Goal: Task Accomplishment & Management: Use online tool/utility

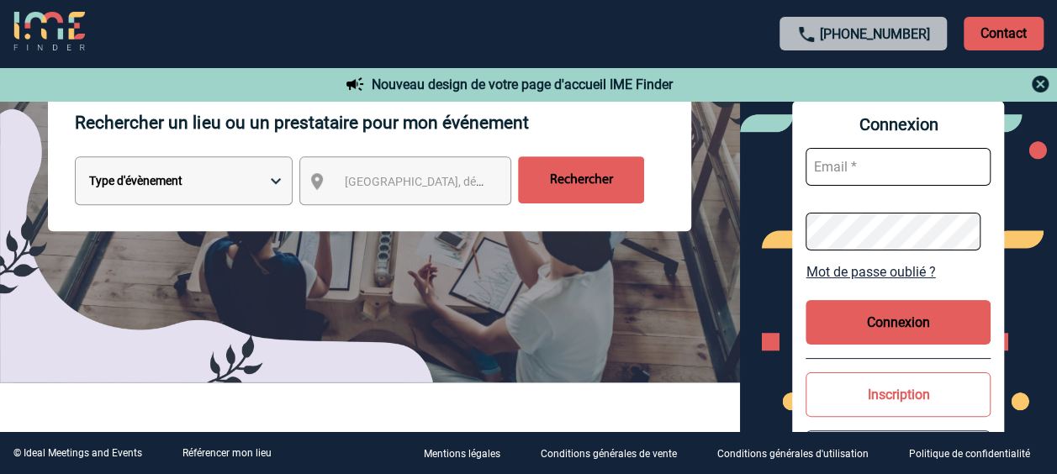
scroll to position [224, 0]
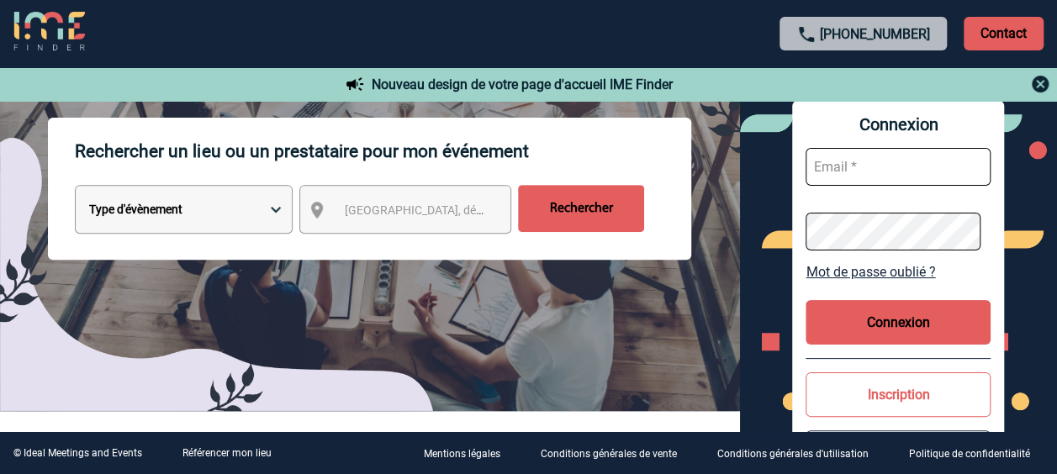
click at [277, 212] on select "Type d'évènement Séminaire avec nuitée Réunion Repas de groupe Team Building & …" at bounding box center [184, 209] width 218 height 49
select select "3"
click at [75, 187] on select "Type d'évènement Séminaire avec nuitée Réunion Repas de groupe Team Building & …" at bounding box center [184, 209] width 218 height 49
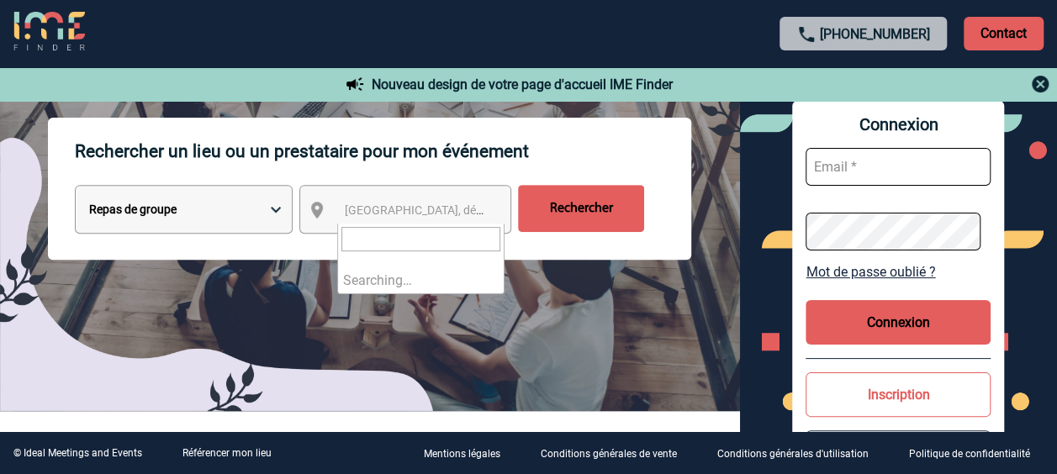
click at [363, 215] on span "[GEOGRAPHIC_DATA], département, région..." at bounding box center [461, 210] width 234 height 13
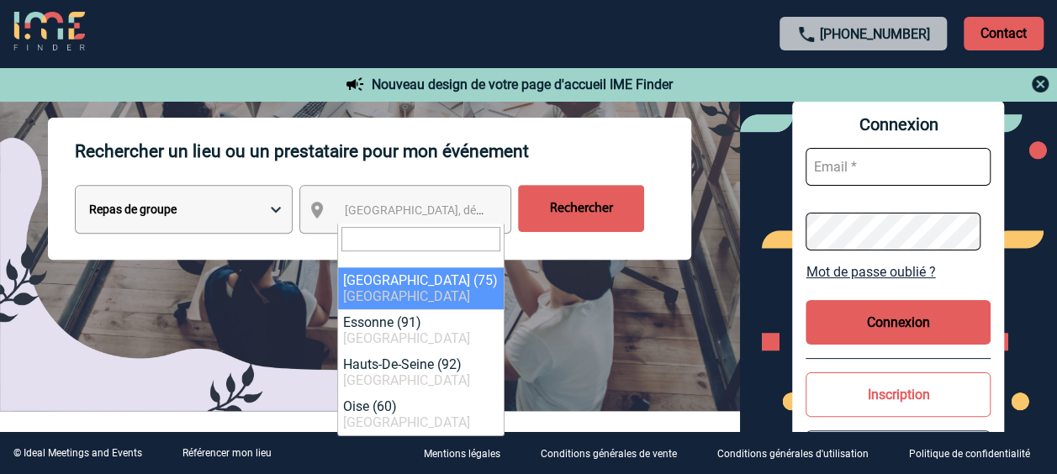
click at [360, 237] on input "search" at bounding box center [420, 239] width 159 height 24
select select "3"
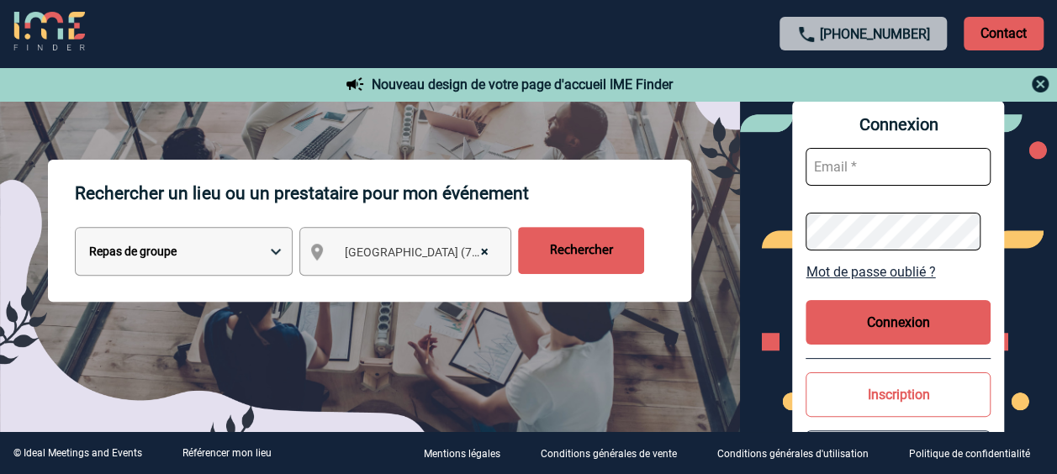
scroll to position [168, 0]
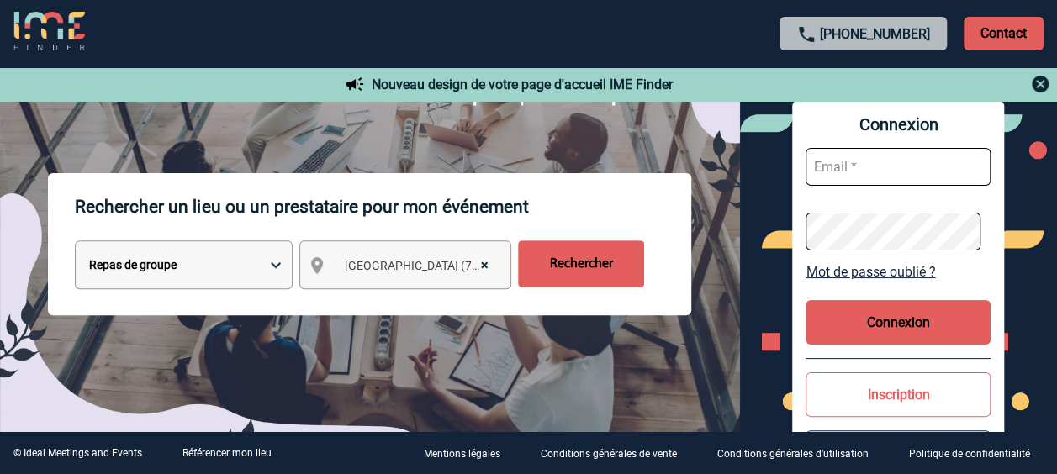
click at [565, 269] on input "Rechercher" at bounding box center [581, 264] width 126 height 47
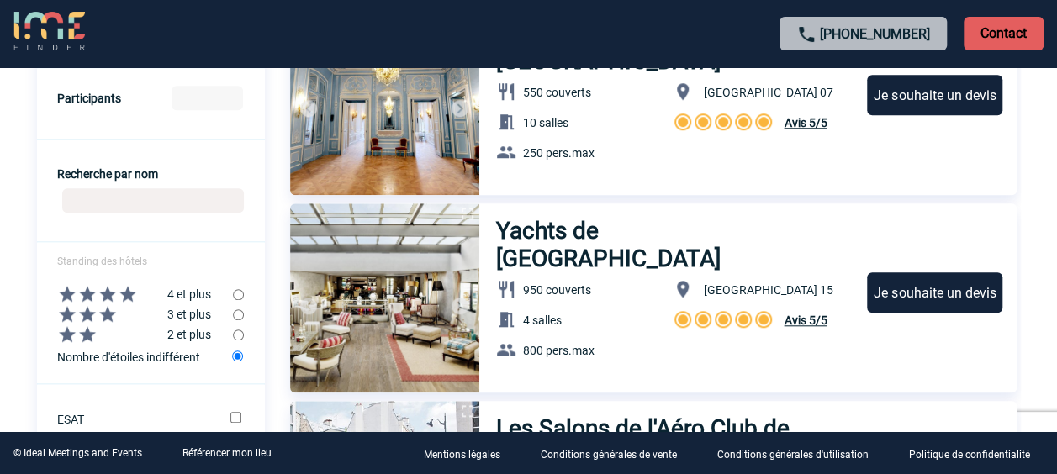
scroll to position [644, 0]
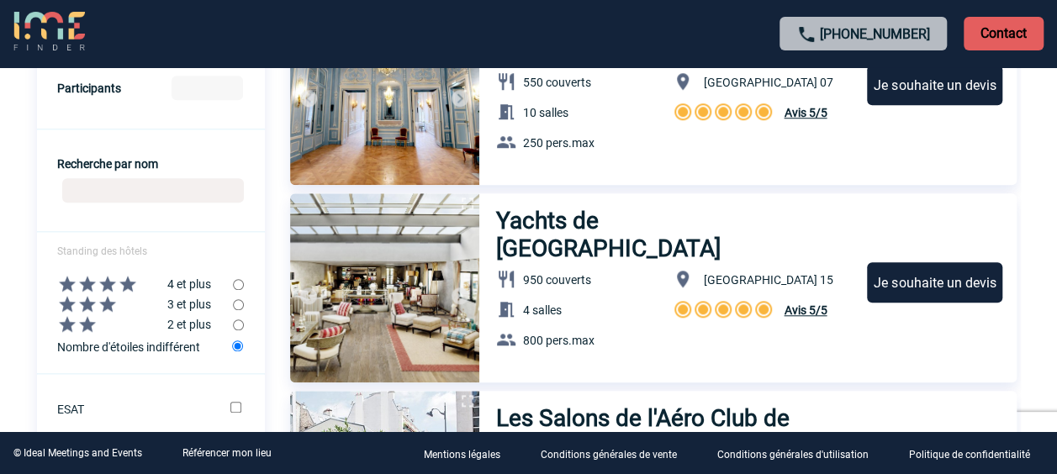
click at [130, 194] on input "Recherche par nom" at bounding box center [153, 190] width 182 height 24
type input "SAMARITAINE"
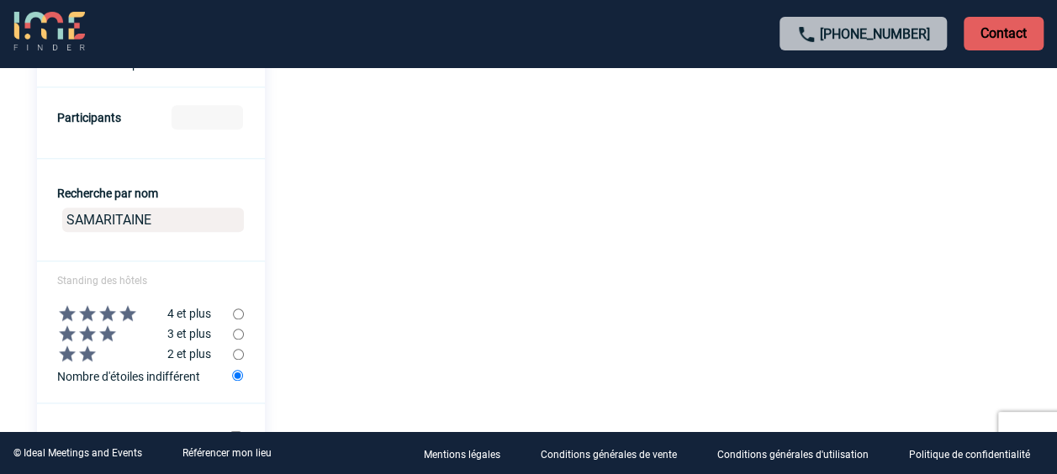
scroll to position [617, 0]
drag, startPoint x: 168, startPoint y: 221, endPoint x: -3, endPoint y: 222, distance: 171.6
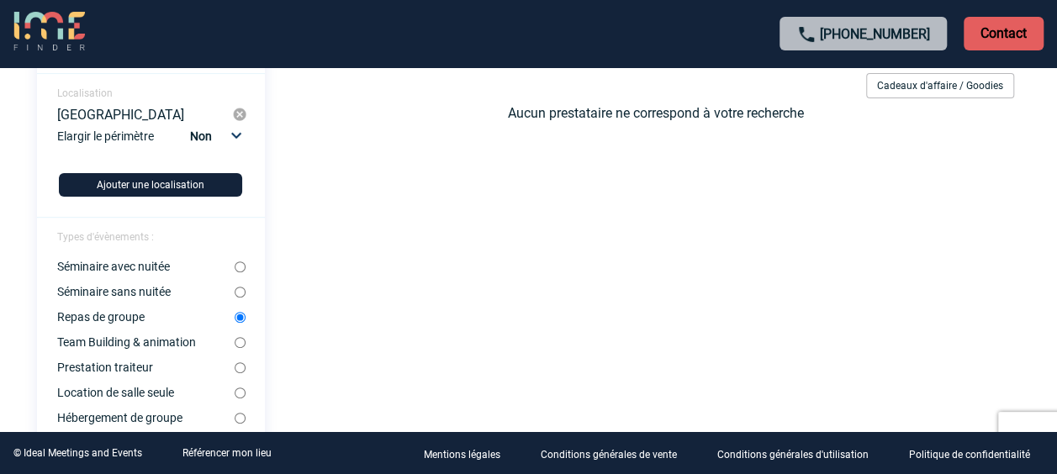
scroll to position [0, 0]
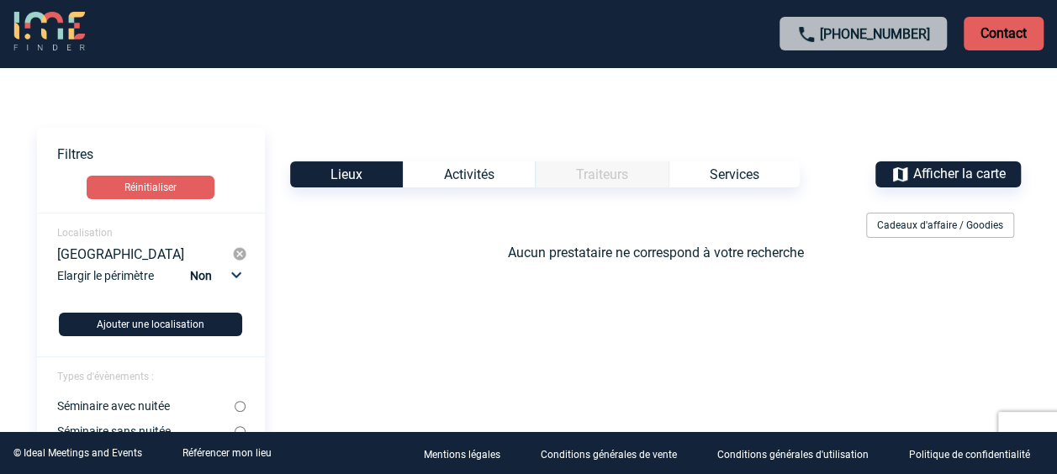
click at [335, 177] on div "Lieux" at bounding box center [346, 174] width 113 height 26
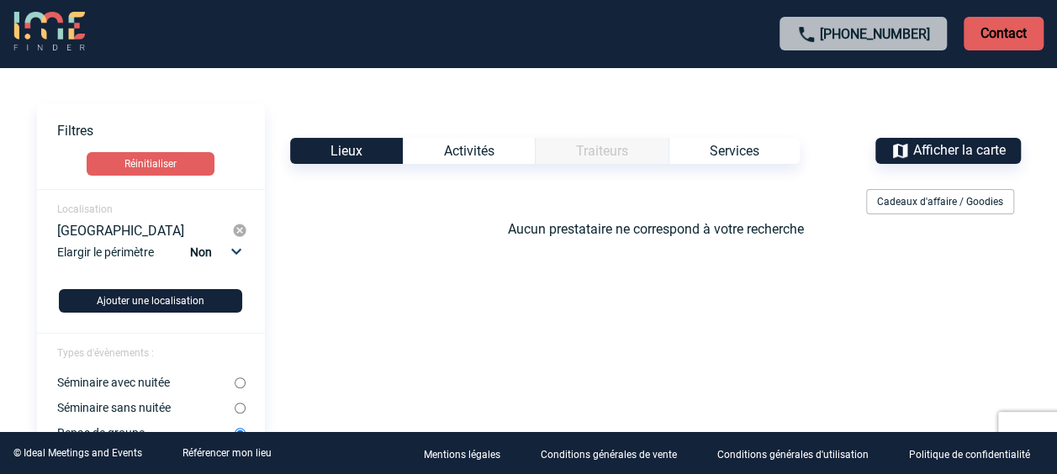
scroll to position [56, 0]
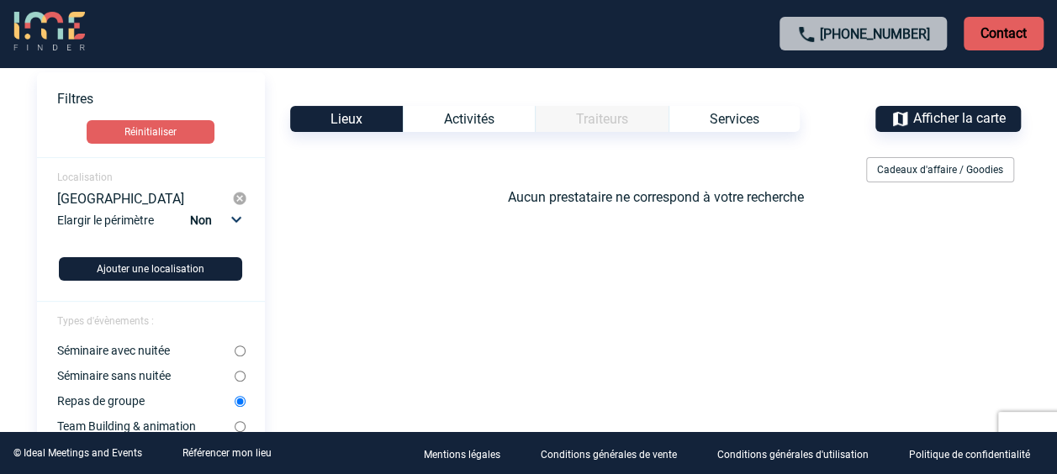
click at [151, 262] on button "Ajouter une localisation" at bounding box center [150, 269] width 183 height 24
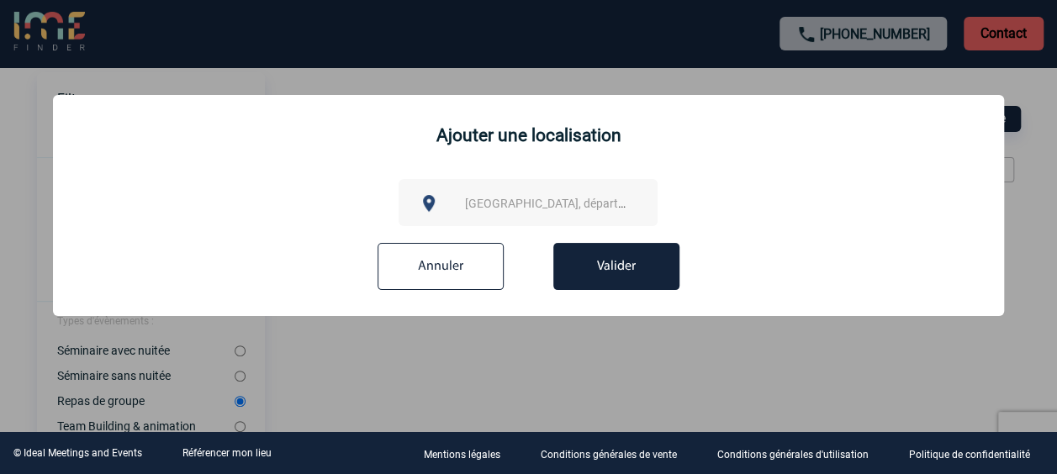
click at [469, 204] on span "[GEOGRAPHIC_DATA], département, région..." at bounding box center [582, 203] width 234 height 13
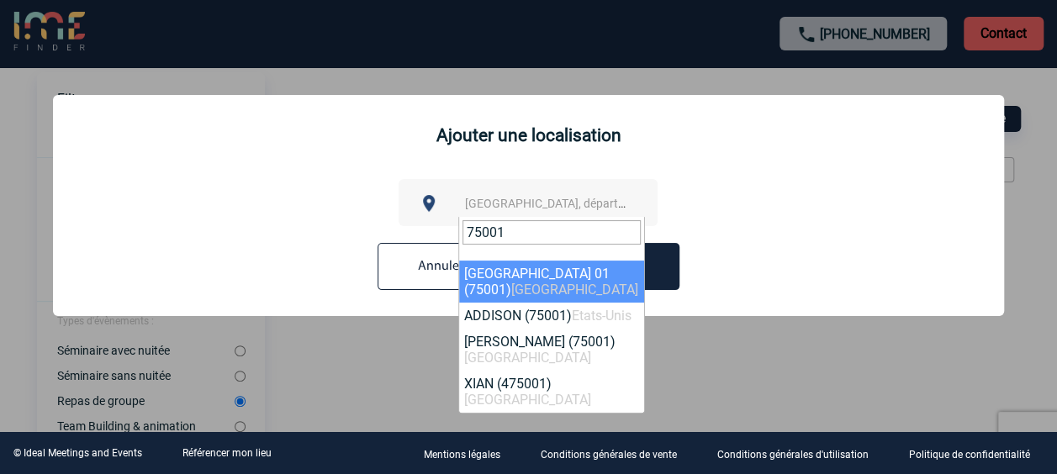
type input "75001"
select select "4"
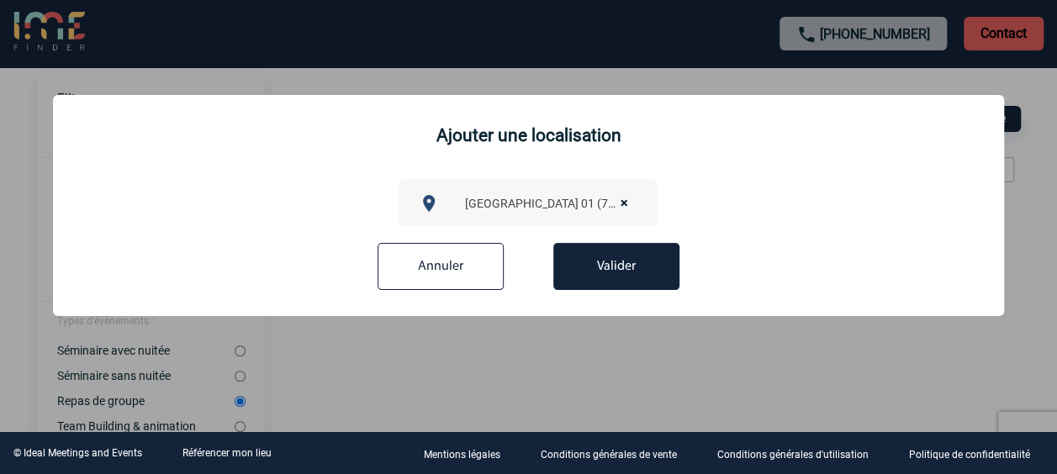
click at [584, 270] on button "Valider" at bounding box center [616, 266] width 126 height 47
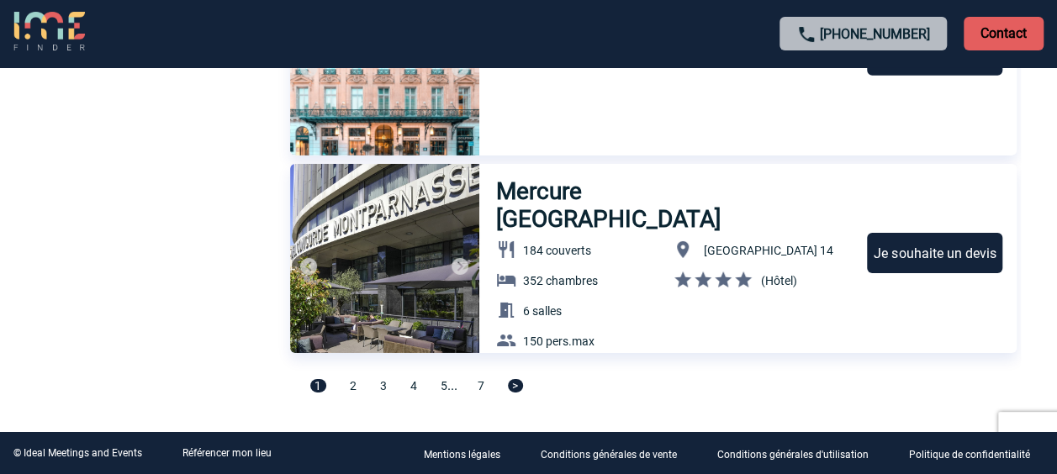
scroll to position [5834, 0]
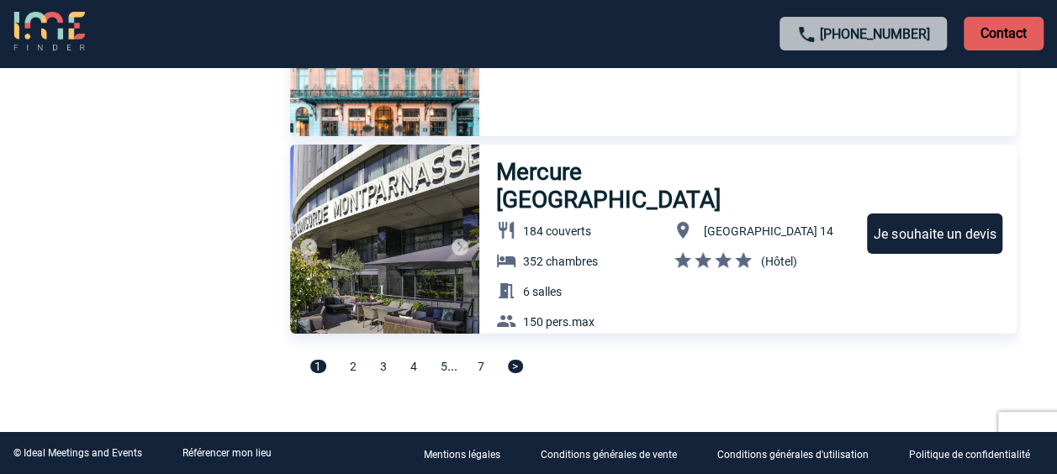
click at [352, 363] on span "2" at bounding box center [353, 366] width 7 height 13
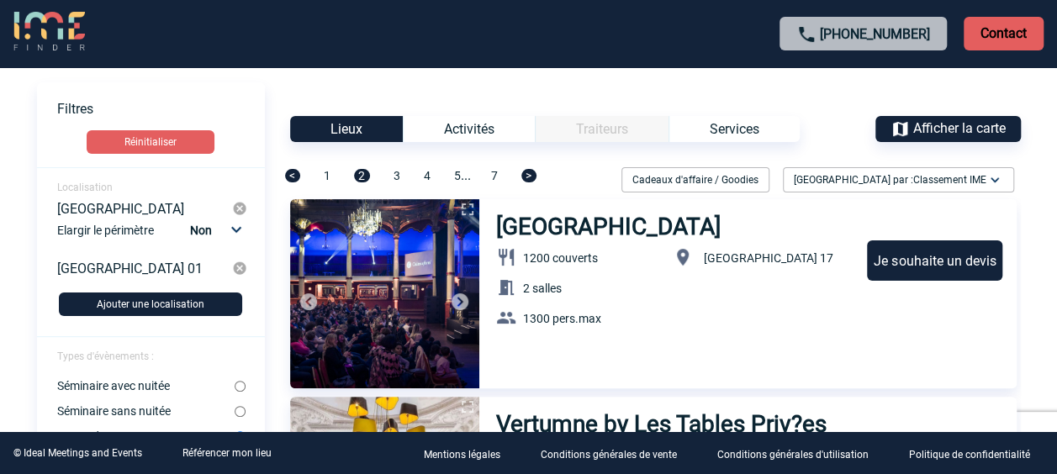
scroll to position [58, 0]
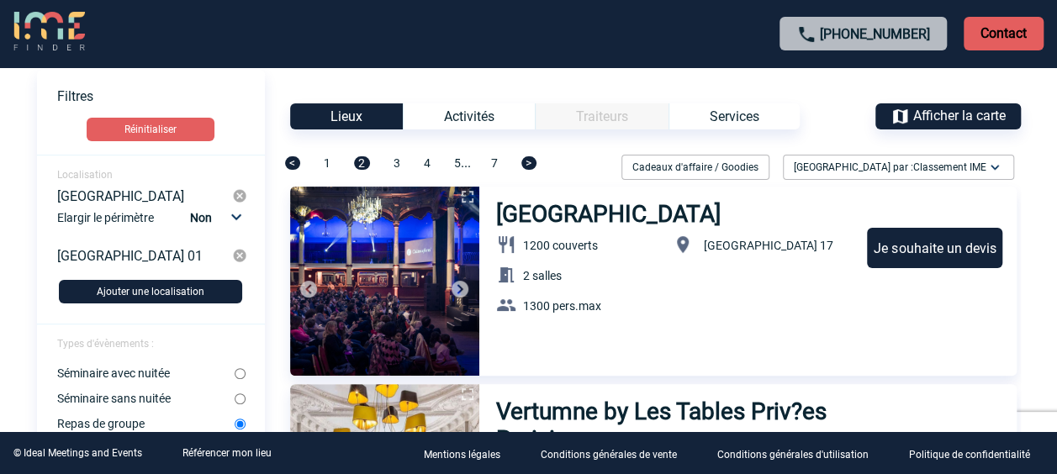
click at [395, 161] on span "3" at bounding box center [397, 162] width 7 height 13
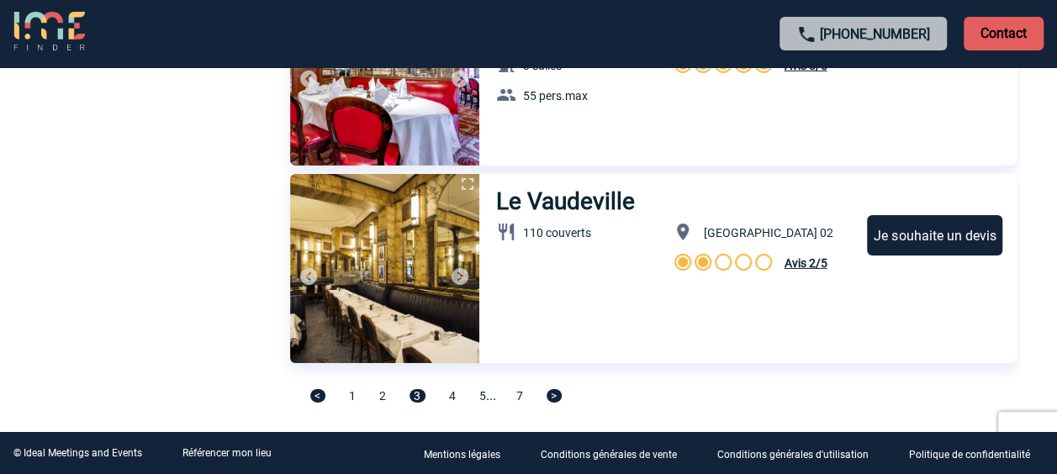
scroll to position [5834, 0]
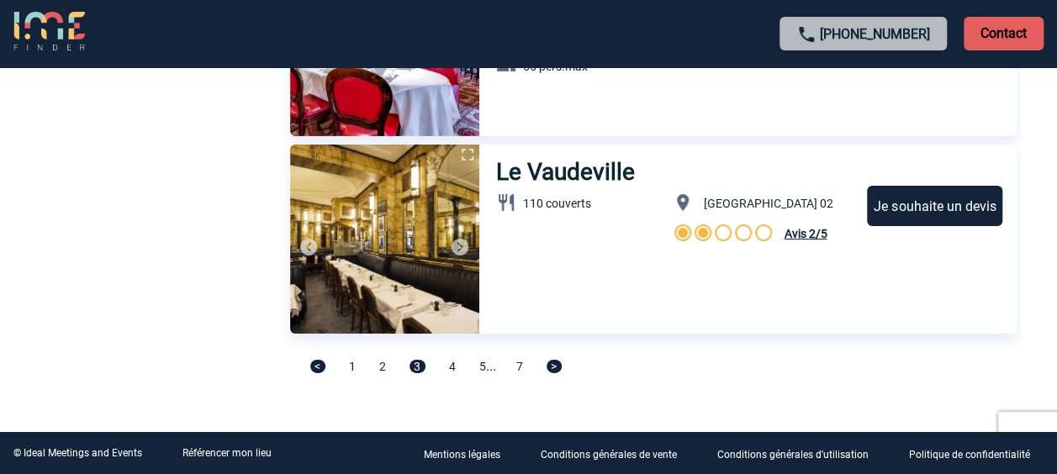
click at [451, 365] on span "4" at bounding box center [452, 366] width 7 height 13
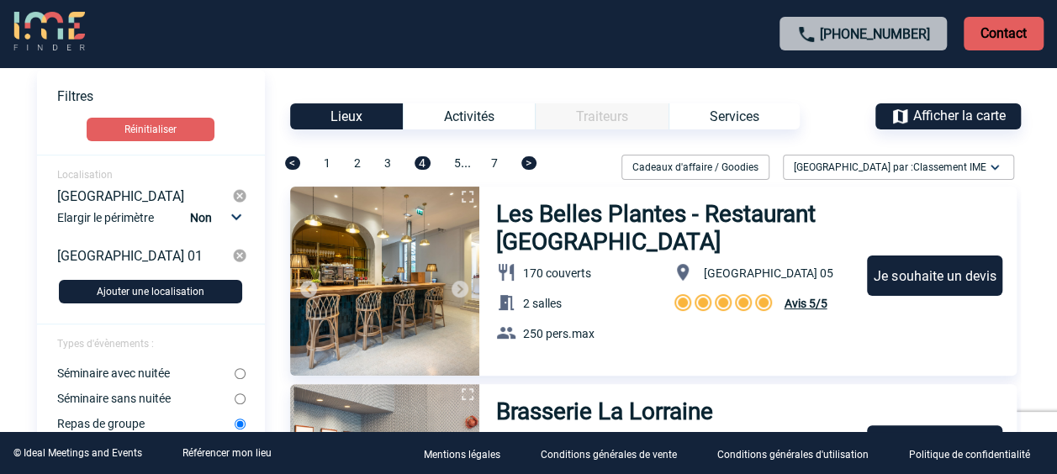
scroll to position [0, 0]
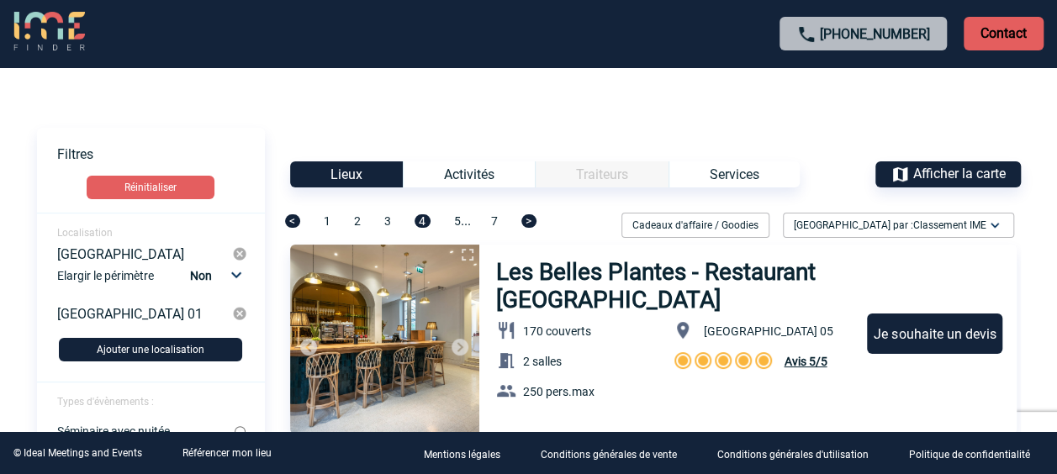
click at [456, 222] on span "5" at bounding box center [457, 220] width 7 height 13
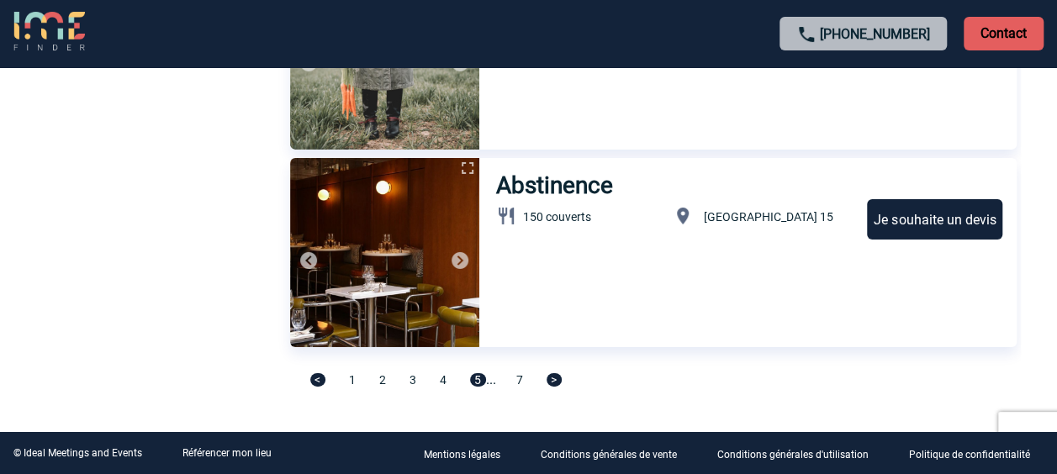
scroll to position [5834, 0]
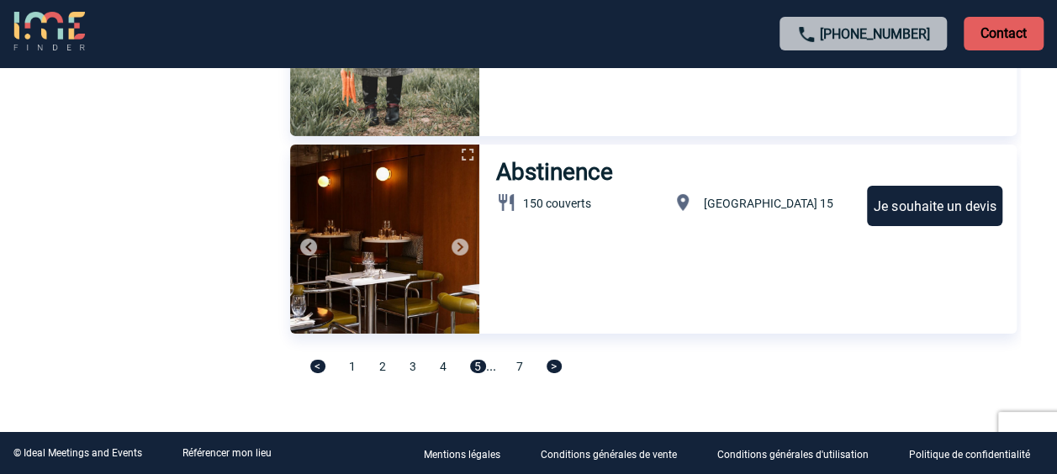
click at [562, 365] on span ">" at bounding box center [554, 366] width 15 height 13
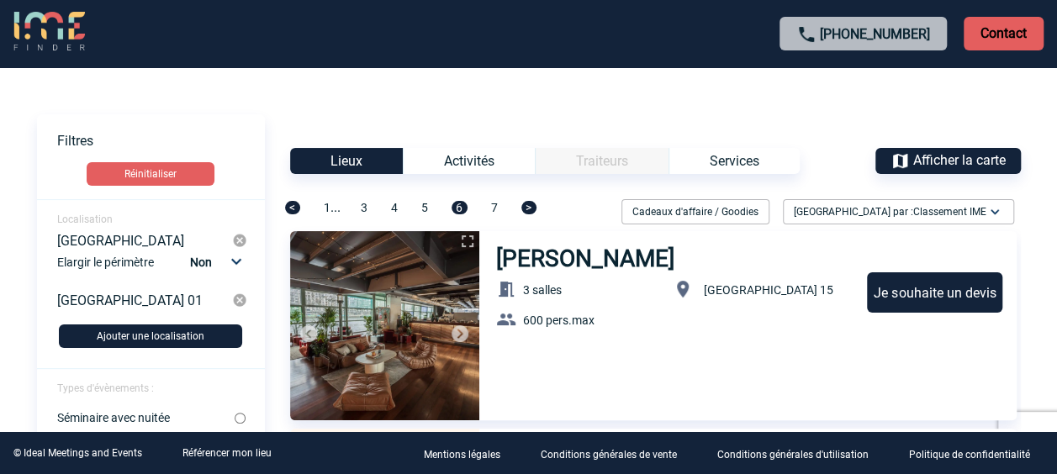
scroll to position [0, 0]
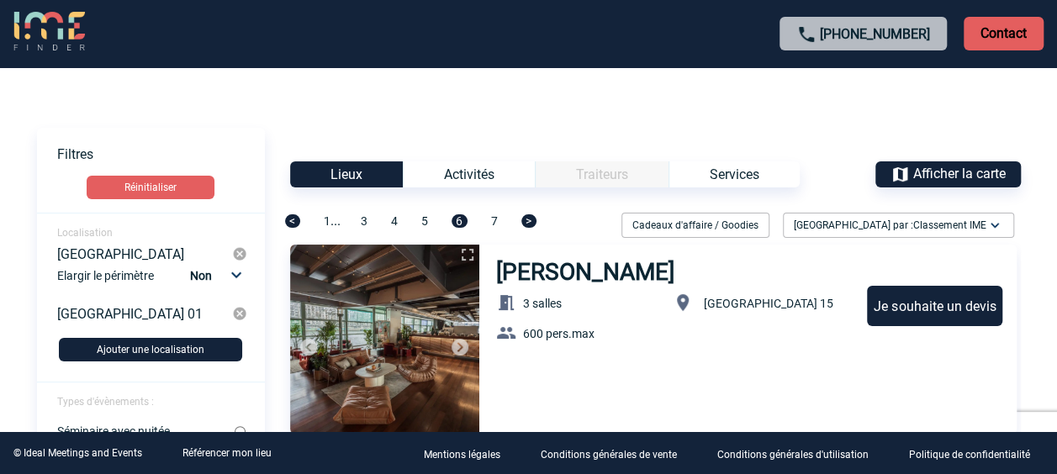
click at [498, 217] on span "7" at bounding box center [494, 220] width 7 height 13
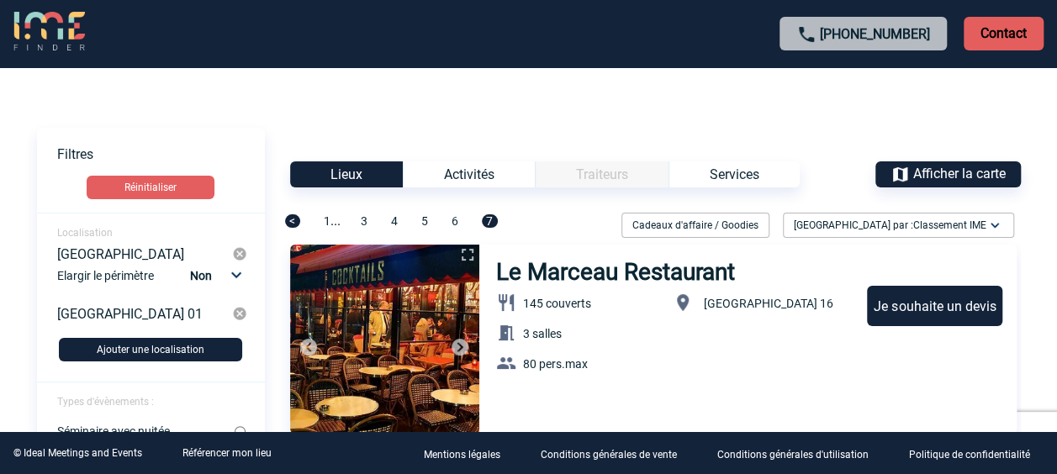
click at [137, 353] on button "Ajouter une localisation" at bounding box center [150, 350] width 183 height 24
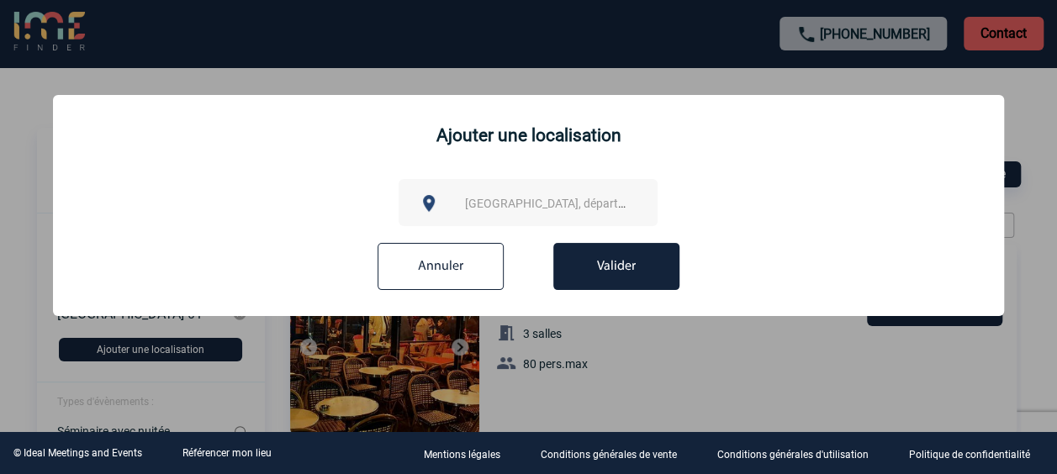
click at [424, 266] on input "Annuler" at bounding box center [441, 266] width 126 height 47
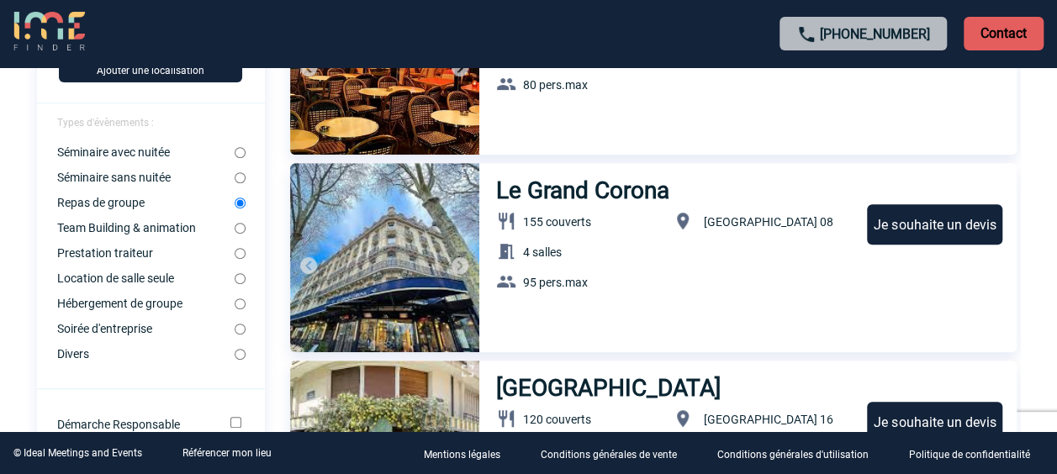
scroll to position [280, 0]
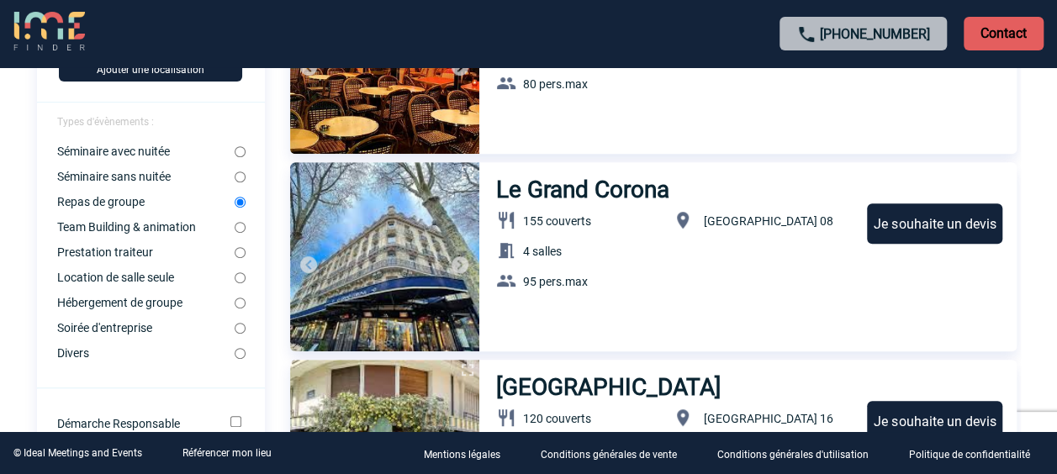
click at [237, 334] on input "Soirée d'entreprise" at bounding box center [240, 328] width 11 height 11
radio input "true"
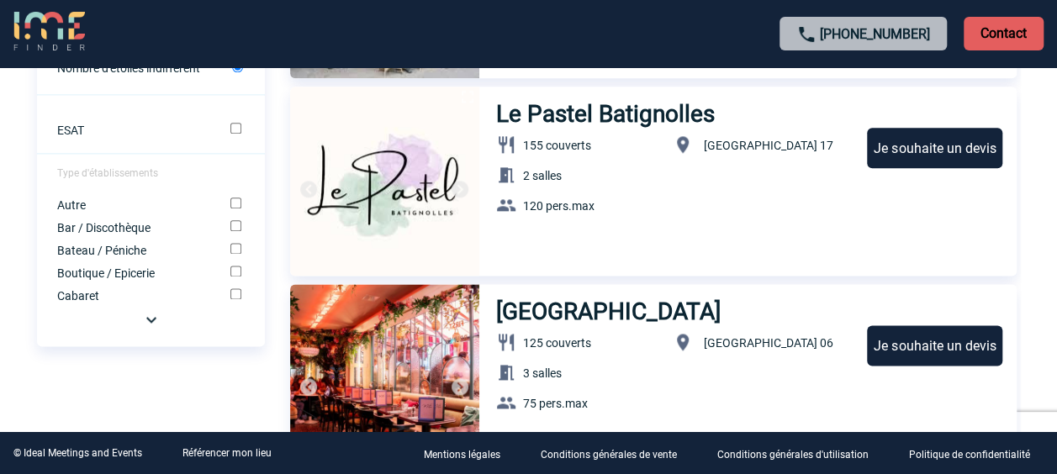
scroll to position [953, 0]
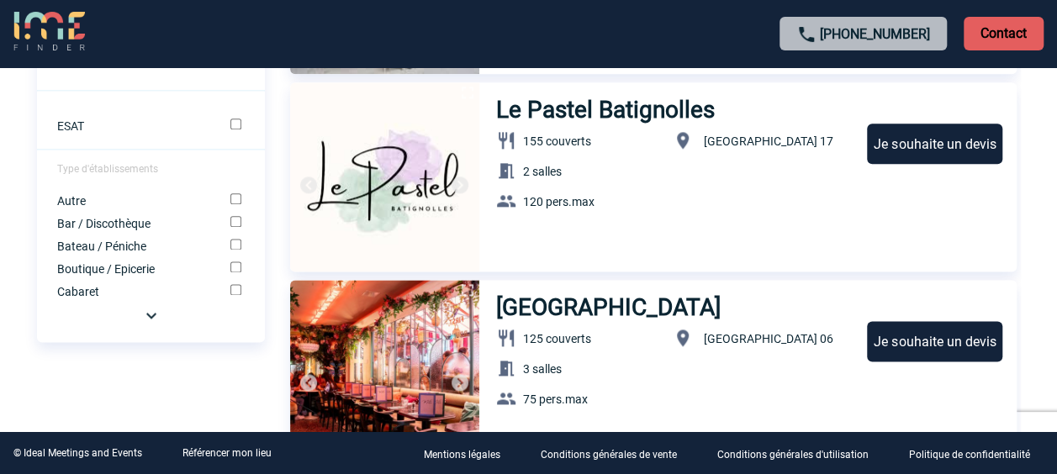
click at [147, 325] on img at bounding box center [151, 315] width 20 height 20
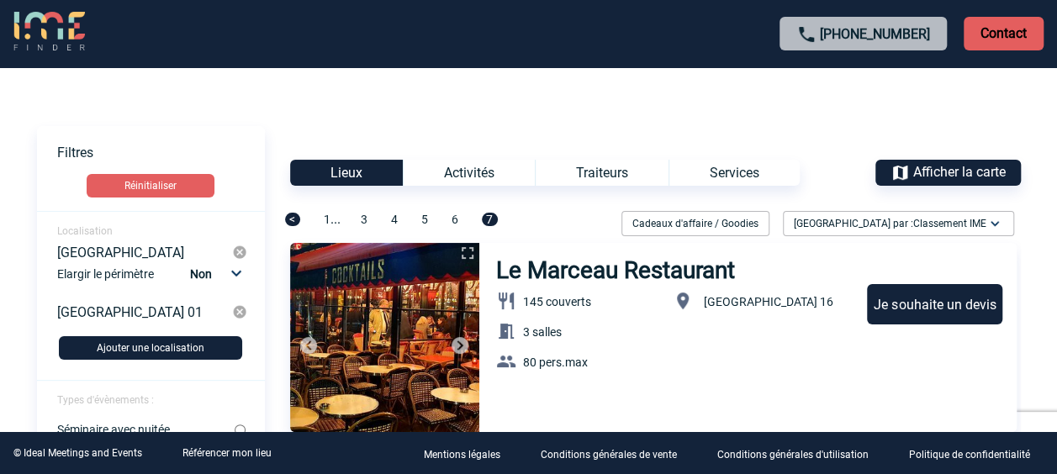
scroll to position [0, 0]
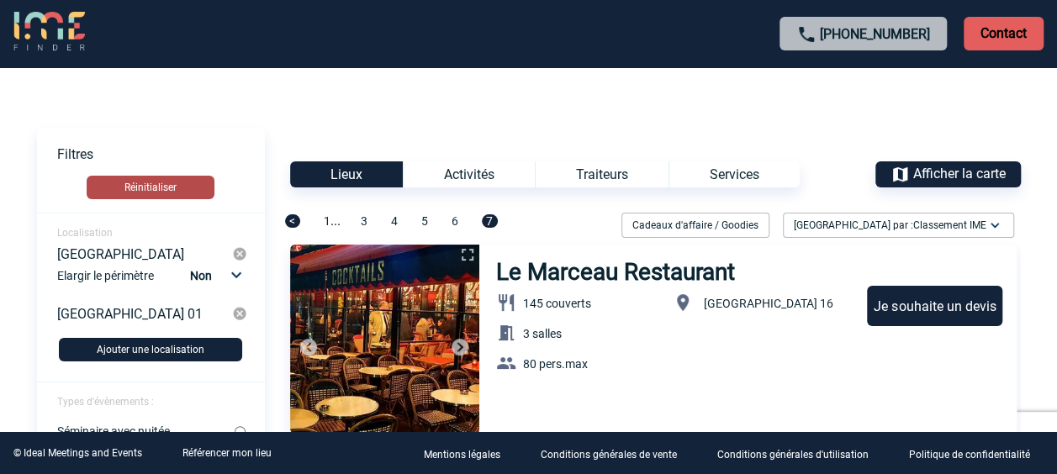
click at [149, 191] on button "Réinitialiser" at bounding box center [151, 188] width 128 height 24
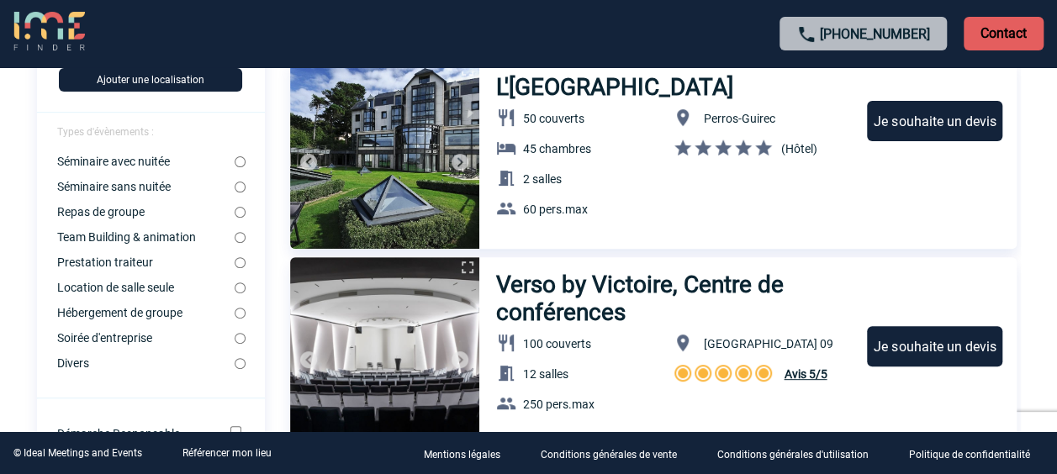
scroll to position [196, 0]
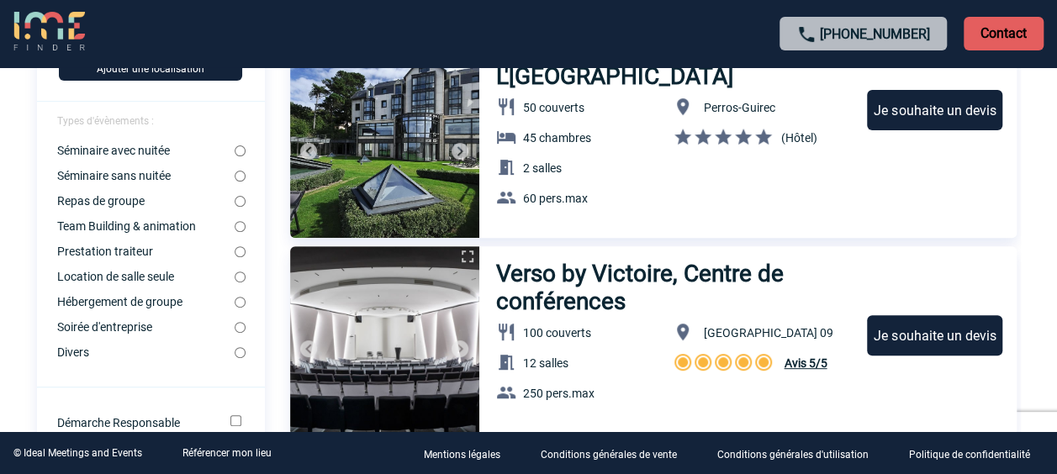
click at [241, 202] on input "Repas de groupe" at bounding box center [240, 201] width 11 height 11
radio input "true"
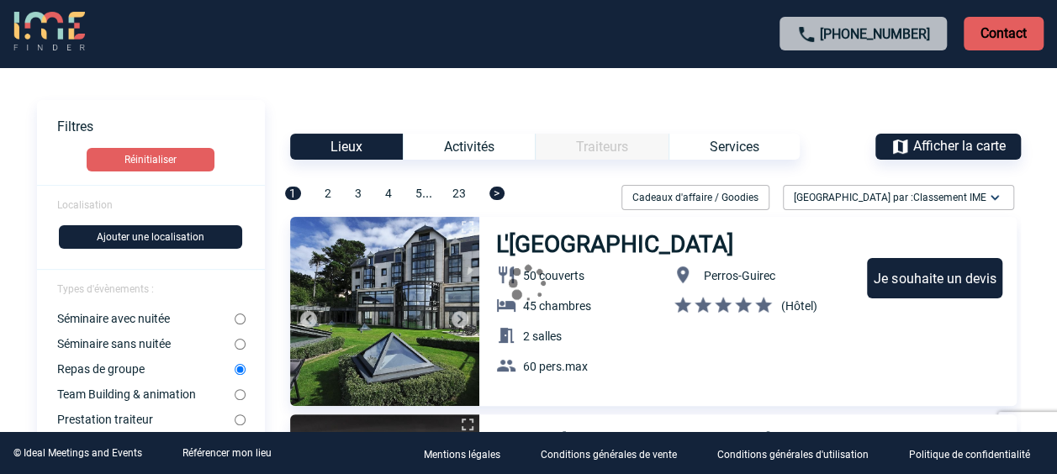
scroll to position [0, 0]
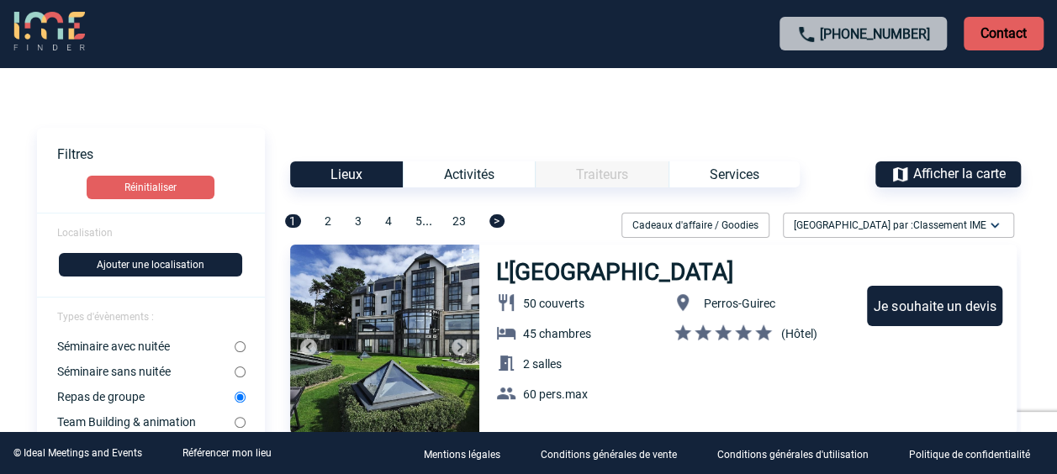
click at [93, 235] on span "Localisation" at bounding box center [85, 233] width 56 height 12
click at [116, 264] on button "Ajouter une localisation" at bounding box center [150, 265] width 183 height 24
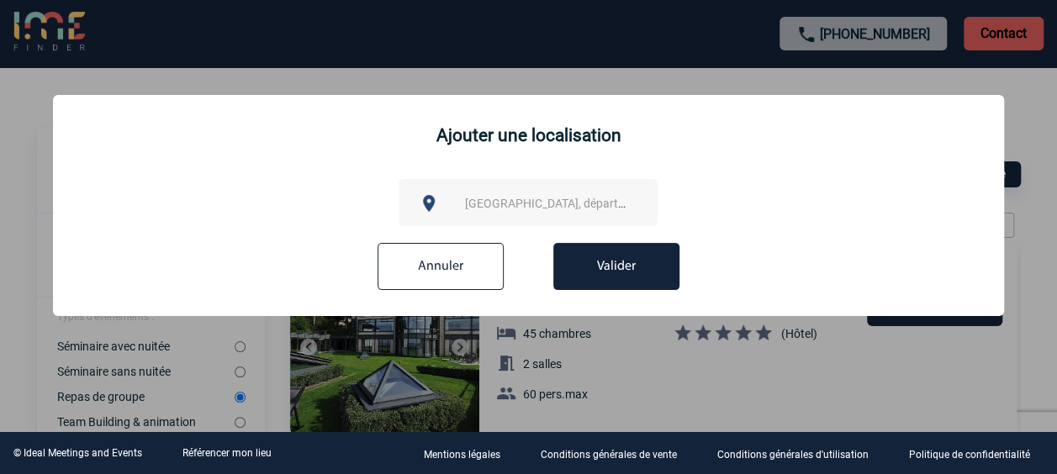
click at [453, 197] on div "[GEOGRAPHIC_DATA], département, région..." at bounding box center [528, 202] width 259 height 47
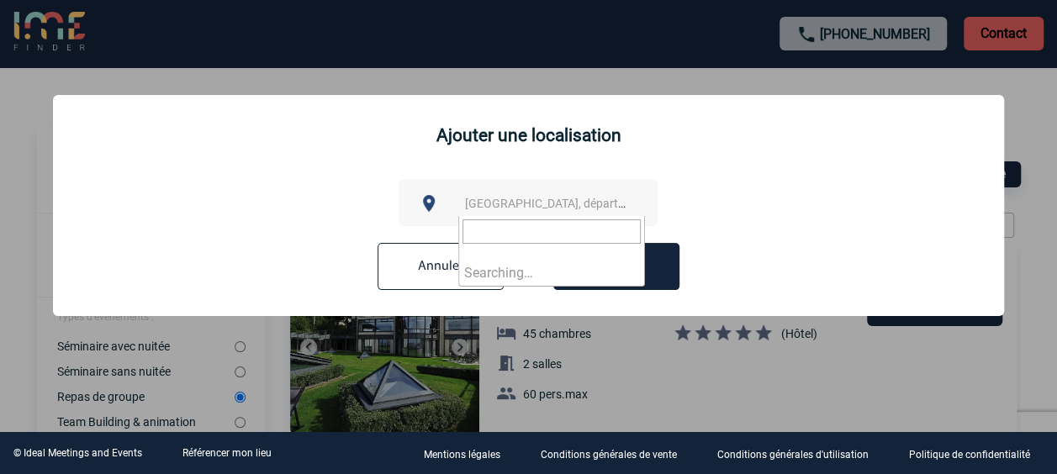
click at [473, 204] on span "[GEOGRAPHIC_DATA], département, région..." at bounding box center [582, 203] width 234 height 13
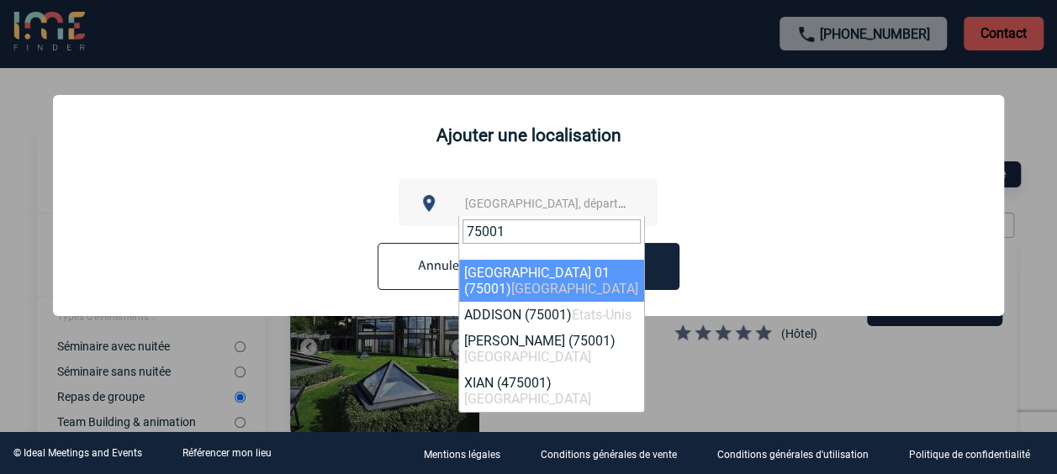
type input "75001"
select select "4"
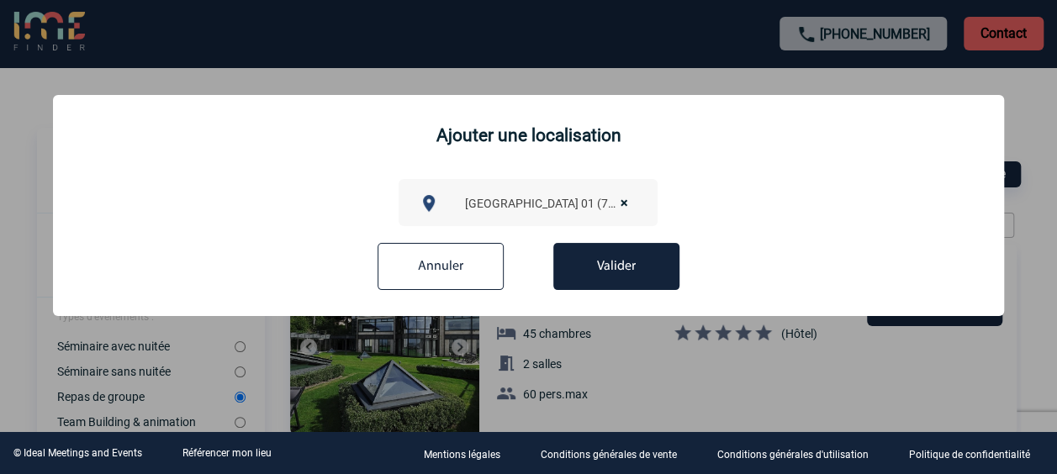
click at [607, 274] on button "Valider" at bounding box center [616, 266] width 126 height 47
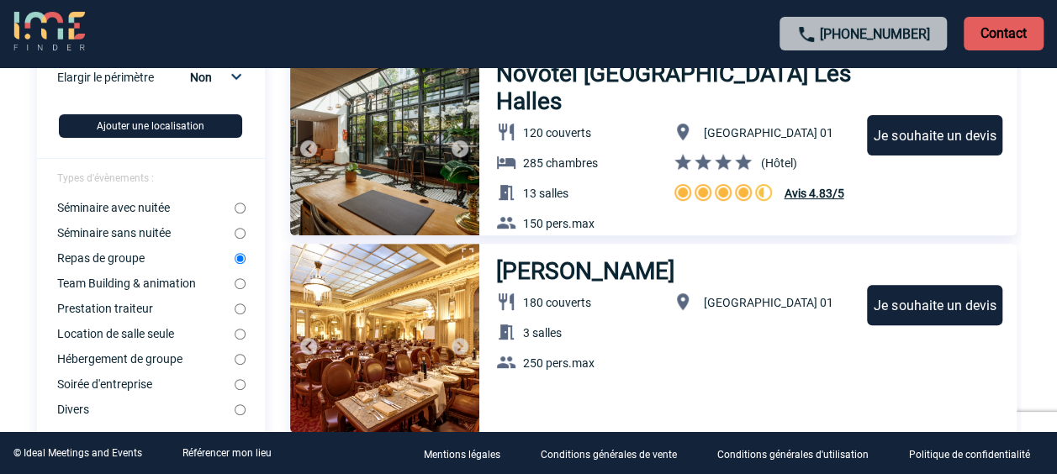
scroll to position [225, 0]
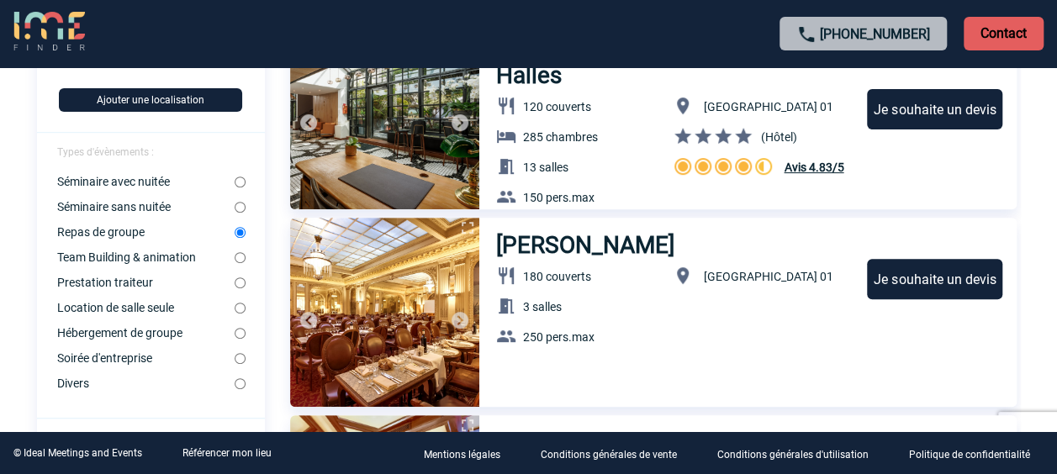
click at [238, 257] on input "Team Building & animation" at bounding box center [240, 257] width 11 height 11
radio input "true"
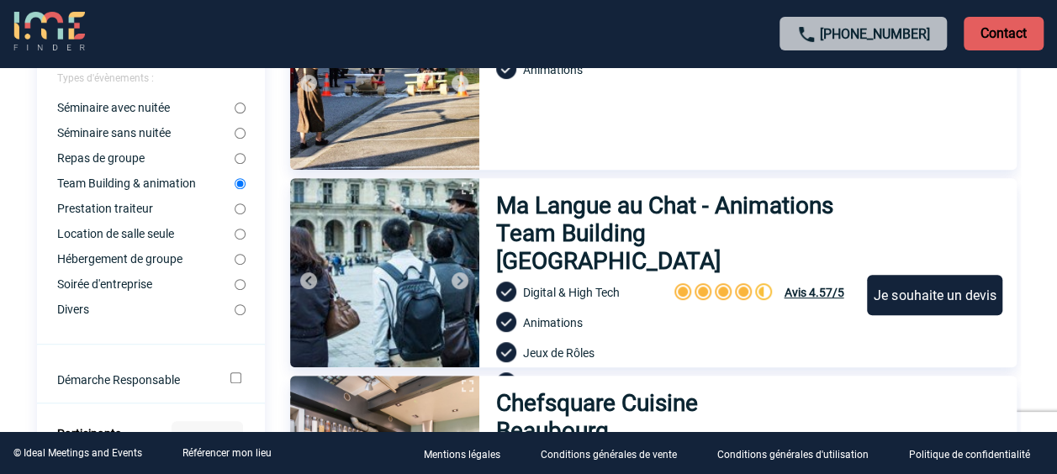
scroll to position [252, 0]
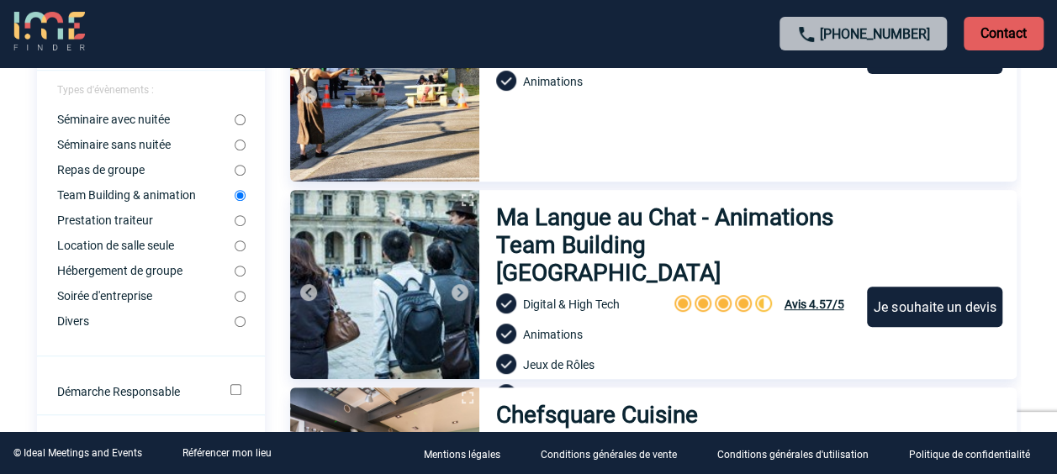
click at [237, 251] on input "Location de salle seule" at bounding box center [240, 246] width 11 height 11
radio input "true"
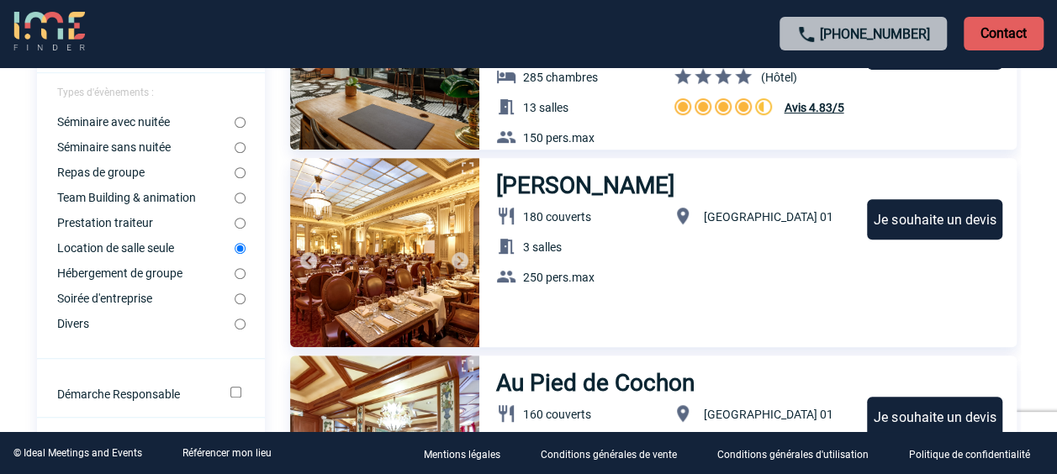
scroll to position [281, 0]
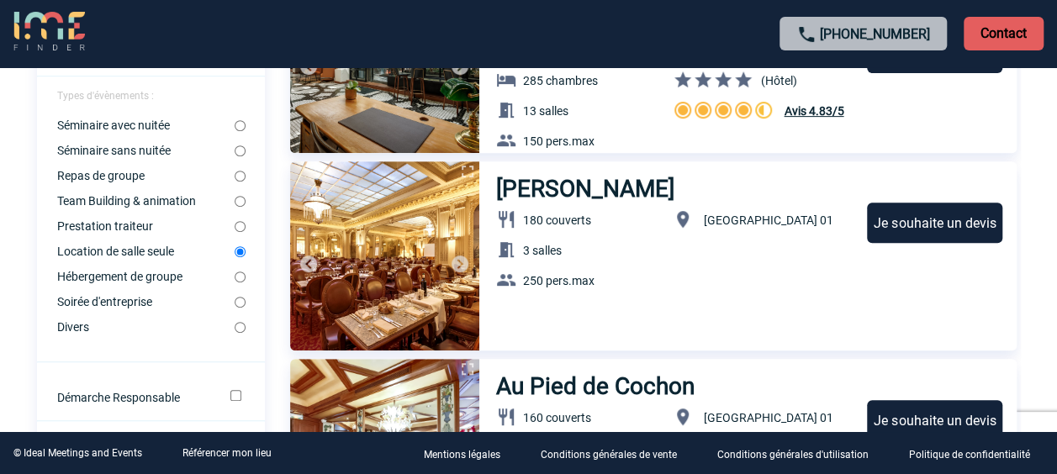
click at [237, 308] on input "Soirée d'entreprise" at bounding box center [240, 302] width 11 height 11
radio input "true"
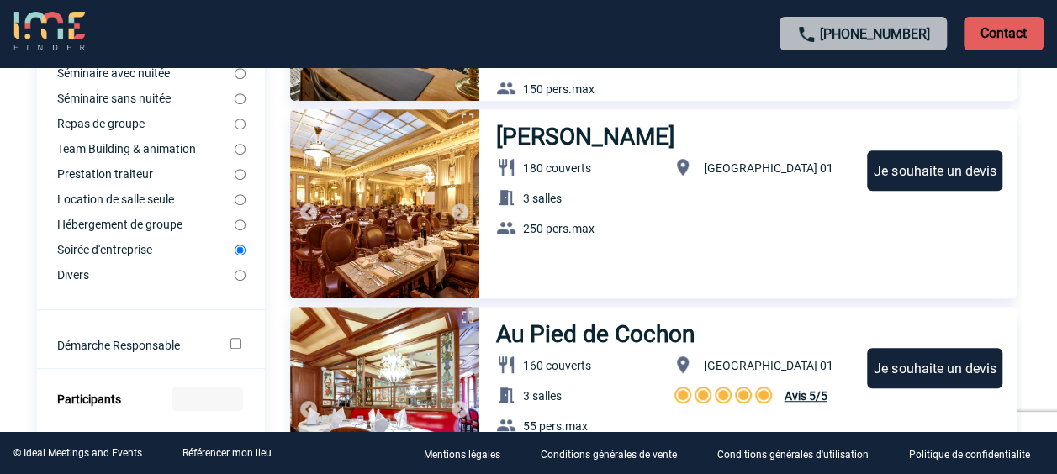
scroll to position [336, 0]
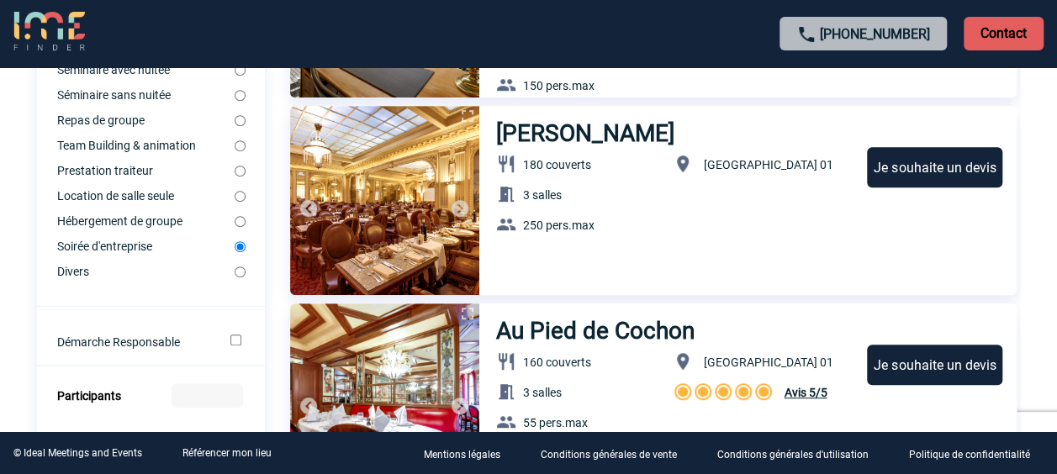
click at [242, 278] on input "Divers" at bounding box center [240, 272] width 11 height 11
radio input "true"
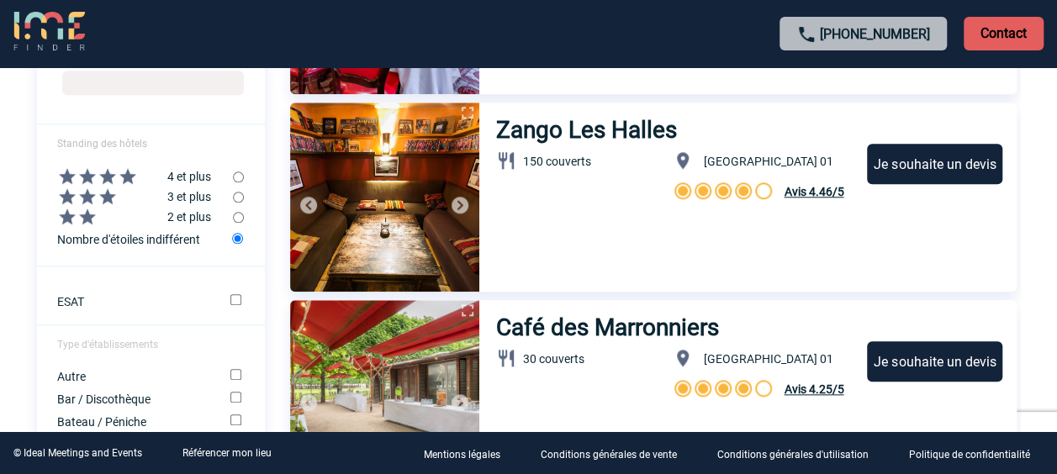
scroll to position [732, 0]
